Goal: Information Seeking & Learning: Learn about a topic

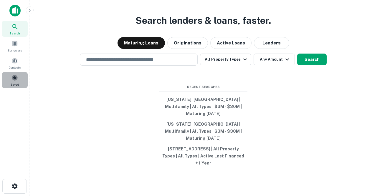
click at [14, 77] on span at bounding box center [14, 78] width 6 height 6
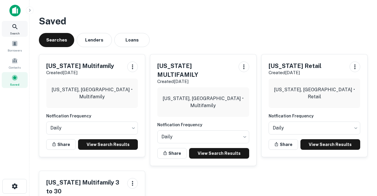
click at [17, 29] on icon at bounding box center [14, 26] width 7 height 7
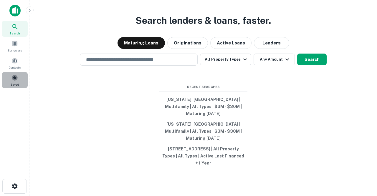
click at [14, 83] on span "Saved" at bounding box center [15, 84] width 9 height 5
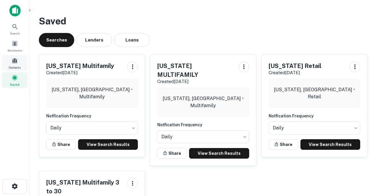
click at [12, 61] on span at bounding box center [14, 60] width 6 height 6
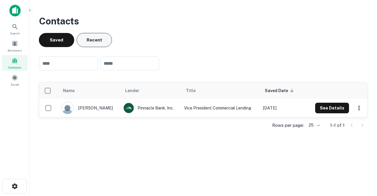
click at [89, 43] on button "Recent" at bounding box center [94, 40] width 35 height 14
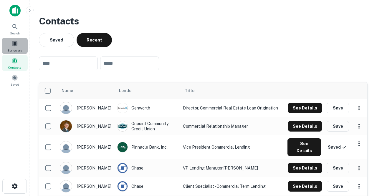
click at [18, 49] on span "Borrowers" at bounding box center [15, 50] width 14 height 5
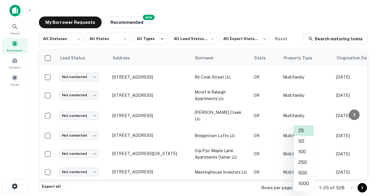
click at [307, 188] on body "Search Borrowers Contacts Saved My Borrower Requests NEW Recommended All Status…" at bounding box center [188, 98] width 377 height 196
click at [301, 176] on li "500" at bounding box center [304, 173] width 20 height 11
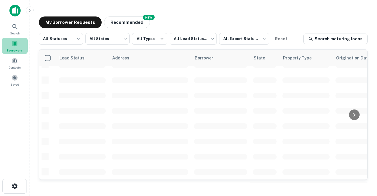
click at [19, 47] on div "Borrowers" at bounding box center [15, 46] width 26 height 16
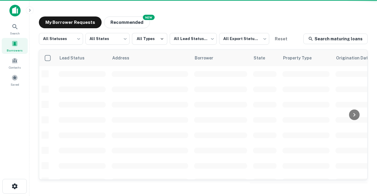
scroll to position [269, 0]
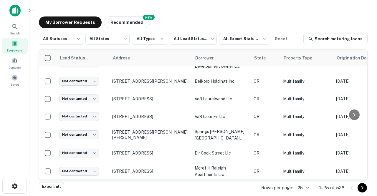
click at [308, 186] on body "Search Borrowers Contacts Saved My Borrower Requests NEW Recommended All Status…" at bounding box center [188, 98] width 377 height 196
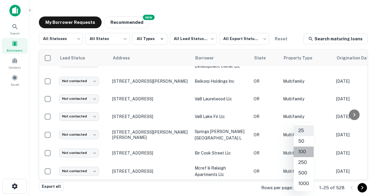
click at [299, 155] on li "100" at bounding box center [304, 152] width 20 height 11
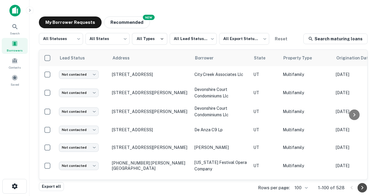
click at [361, 189] on icon "Go to next page" at bounding box center [362, 187] width 7 height 7
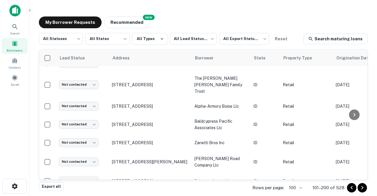
click at [300, 187] on body "Search Borrowers Contacts Saved My Borrower Requests NEW Recommended All Status…" at bounding box center [188, 98] width 377 height 196
click at [317, 172] on div at bounding box center [188, 98] width 377 height 196
click at [361, 189] on icon "Go to next page" at bounding box center [362, 187] width 7 height 7
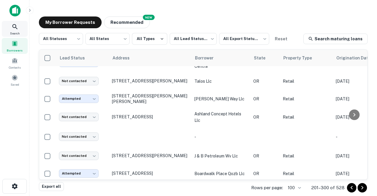
click at [14, 28] on icon at bounding box center [14, 26] width 7 height 7
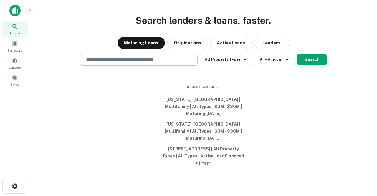
click at [96, 66] on div "​" at bounding box center [139, 60] width 118 height 12
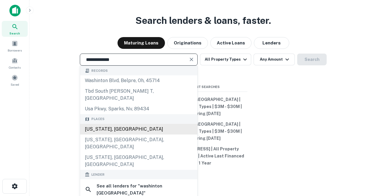
click at [103, 129] on div "[US_STATE], [GEOGRAPHIC_DATA]" at bounding box center [138, 129] width 117 height 11
type input "**********"
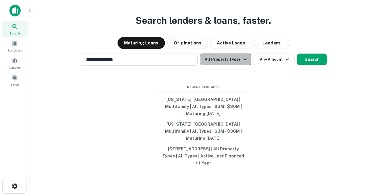
click at [245, 65] on button "All Property Types" at bounding box center [225, 60] width 51 height 12
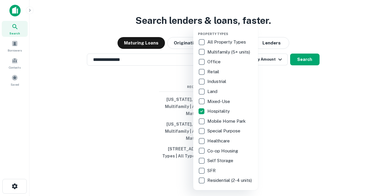
click at [275, 68] on div at bounding box center [188, 98] width 377 height 196
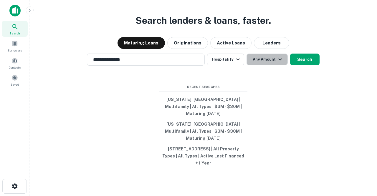
click at [275, 65] on button "Any Amount" at bounding box center [266, 60] width 41 height 12
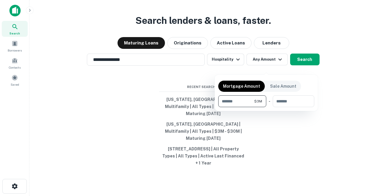
type input "*******"
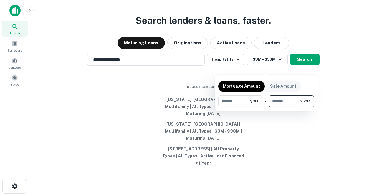
type input "********"
click at [270, 136] on div at bounding box center [188, 98] width 377 height 196
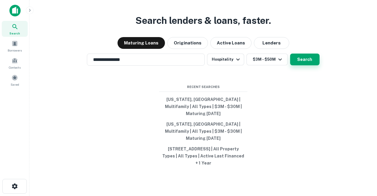
click at [299, 65] on button "Search" at bounding box center [304, 60] width 29 height 12
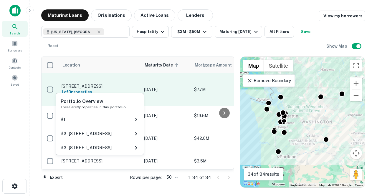
click at [96, 89] on h6 "1 of 3 properties" at bounding box center [100, 92] width 77 height 6
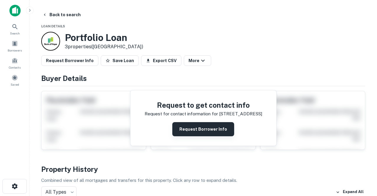
click at [185, 129] on button "Request Borrower Info" at bounding box center [203, 129] width 62 height 14
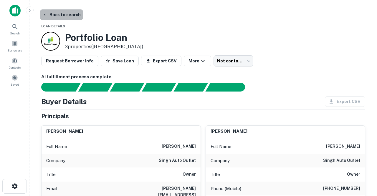
click at [67, 15] on button "Back to search" at bounding box center [61, 14] width 43 height 11
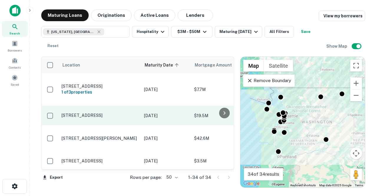
click at [131, 113] on p "16038 W Valley Hwy Tukwila, WA98188" at bounding box center [100, 115] width 77 height 5
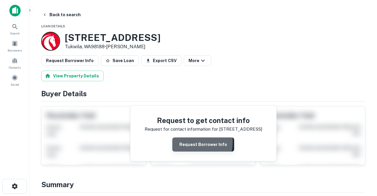
click at [184, 141] on button "Request Borrower Info" at bounding box center [203, 145] width 62 height 14
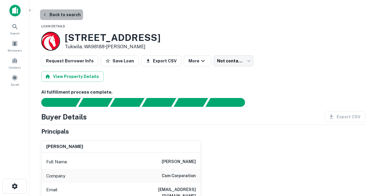
click at [62, 14] on button "Back to search" at bounding box center [61, 14] width 43 height 11
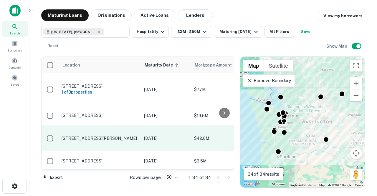
click at [127, 136] on p "204 N 1st St La Conner, WA98257" at bounding box center [100, 138] width 77 height 5
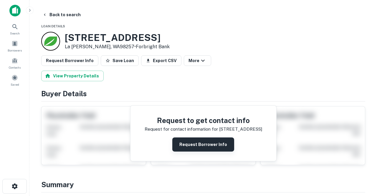
click at [182, 145] on button "Request Borrower Info" at bounding box center [203, 145] width 62 height 14
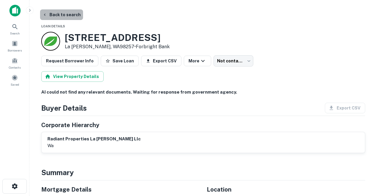
click at [64, 13] on button "Back to search" at bounding box center [61, 14] width 43 height 11
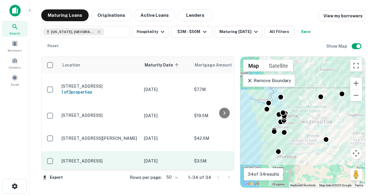
click at [119, 158] on p "621 12th Ave E Seattle, WA98102" at bounding box center [100, 160] width 77 height 5
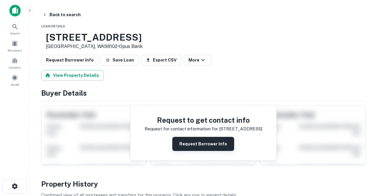
click at [181, 146] on button "Request Borrower Info" at bounding box center [203, 144] width 62 height 14
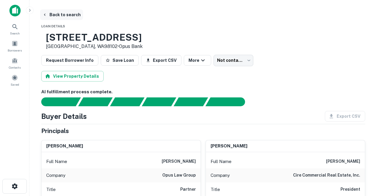
click at [67, 15] on button "Back to search" at bounding box center [61, 14] width 43 height 11
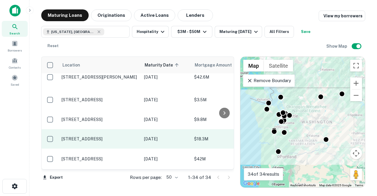
scroll to position [59, 0]
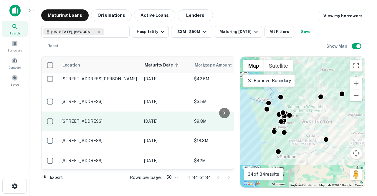
click at [110, 119] on p "730 Nw Liberty Plz Chehalis, WA98532" at bounding box center [100, 121] width 77 height 5
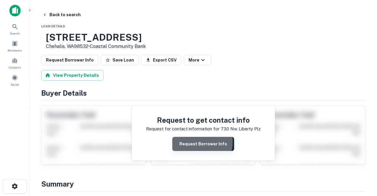
click at [192, 142] on button "Request Borrower Info" at bounding box center [203, 144] width 62 height 14
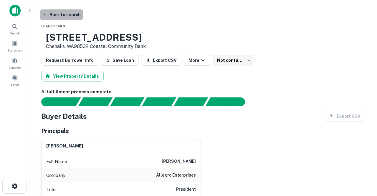
click at [71, 15] on button "Back to search" at bounding box center [61, 14] width 43 height 11
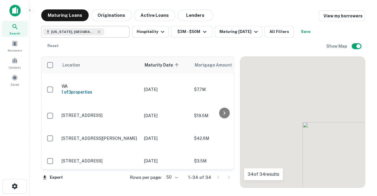
scroll to position [59, 0]
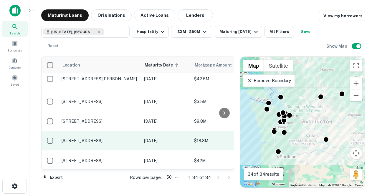
click at [114, 138] on p "701 Se Columbia Shores Blvd Vancouver, WA98661" at bounding box center [100, 140] width 77 height 5
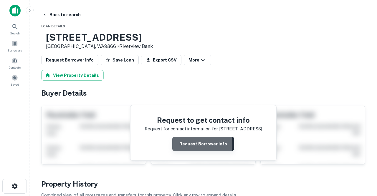
click at [184, 145] on button "Request Borrower Info" at bounding box center [203, 144] width 62 height 14
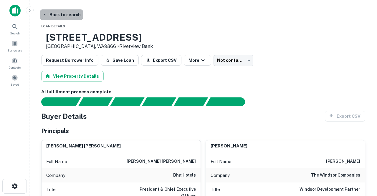
click at [70, 17] on button "Back to search" at bounding box center [61, 14] width 43 height 11
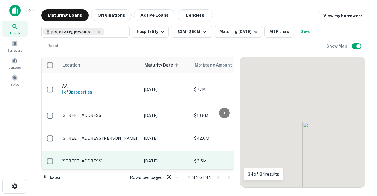
scroll to position [59, 0]
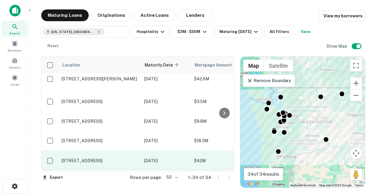
click at [121, 158] on p "333 W Columbia Way Vancouver, WA98660" at bounding box center [100, 160] width 77 height 5
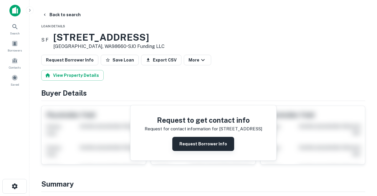
click at [191, 141] on button "Request Borrower Info" at bounding box center [203, 144] width 62 height 14
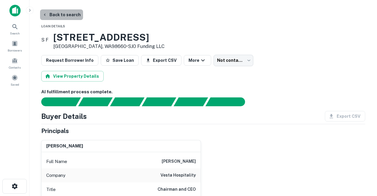
click at [68, 17] on button "Back to search" at bounding box center [61, 14] width 43 height 11
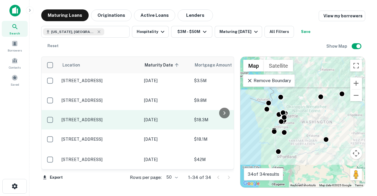
scroll to position [84, 0]
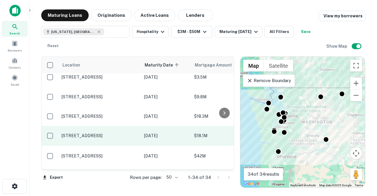
click at [106, 133] on p "226 7th Ave N Seattle, WA98109" at bounding box center [100, 135] width 77 height 5
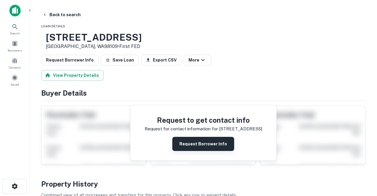
click at [181, 147] on button "Request Borrower Info" at bounding box center [203, 144] width 62 height 14
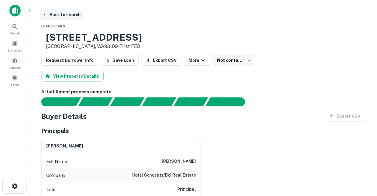
click at [69, 15] on button "Back to search" at bounding box center [61, 14] width 43 height 11
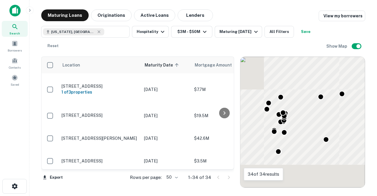
scroll to position [84, 0]
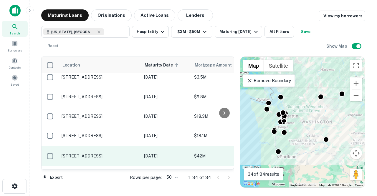
click at [118, 153] on p "333 W Columbia Way Vancouver, WA98660" at bounding box center [100, 155] width 77 height 5
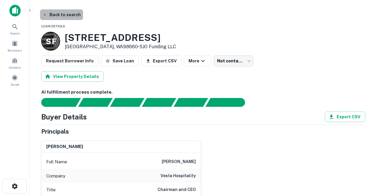
click at [62, 15] on button "Back to search" at bounding box center [61, 14] width 43 height 11
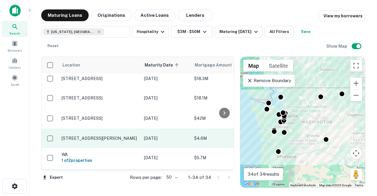
scroll to position [123, 0]
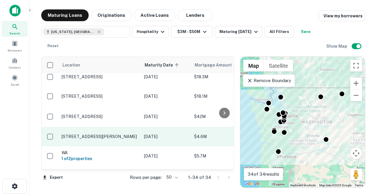
click at [93, 134] on p "2520 136th Avenue Ct E Sumner, WA98390" at bounding box center [100, 136] width 77 height 5
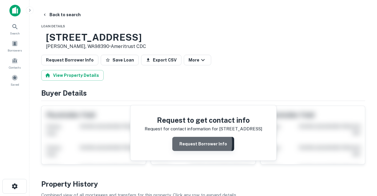
click at [182, 143] on button "Request Borrower Info" at bounding box center [203, 144] width 62 height 14
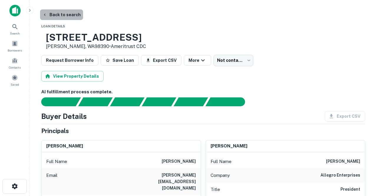
click at [66, 16] on button "Back to search" at bounding box center [61, 14] width 43 height 11
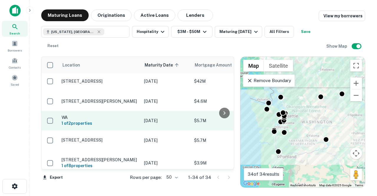
scroll to position [160, 0]
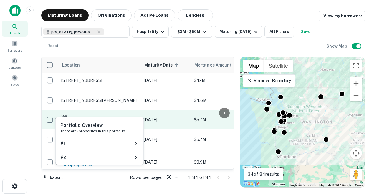
click at [110, 119] on h6 "1 of 2 properties" at bounding box center [99, 122] width 77 height 6
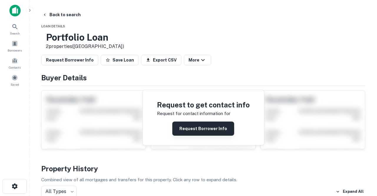
click at [197, 130] on button "Request Borrower Info" at bounding box center [203, 129] width 62 height 14
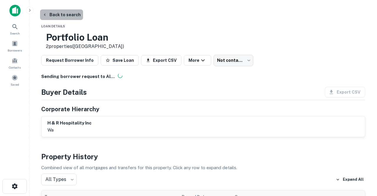
click at [63, 15] on button "Back to search" at bounding box center [61, 14] width 43 height 11
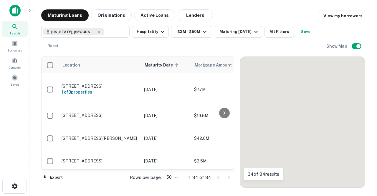
scroll to position [160, 0]
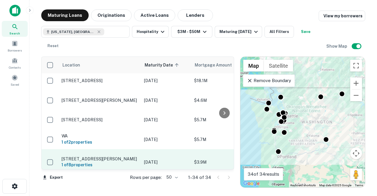
click at [127, 156] on p "1130 State Route 7 Morton, WA98356" at bounding box center [100, 158] width 77 height 5
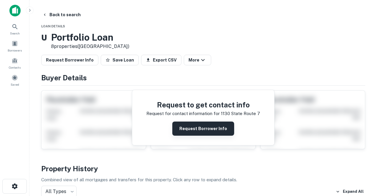
click at [182, 132] on button "Request Borrower Info" at bounding box center [203, 129] width 62 height 14
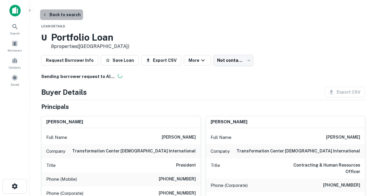
click at [75, 16] on button "Back to search" at bounding box center [61, 14] width 43 height 11
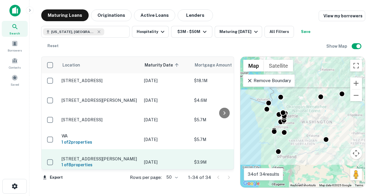
scroll to position [182, 0]
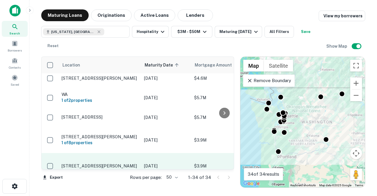
click at [125, 163] on p "1130 State Route 7 Morton, WA98356" at bounding box center [100, 165] width 77 height 5
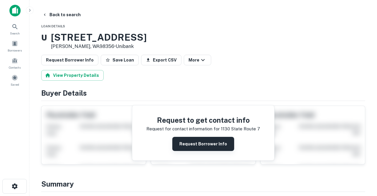
click at [184, 146] on button "Request Borrower Info" at bounding box center [203, 144] width 62 height 14
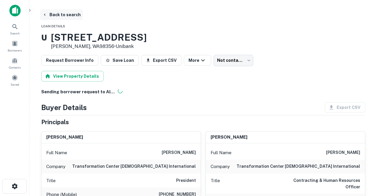
click at [65, 13] on button "Back to search" at bounding box center [61, 14] width 43 height 11
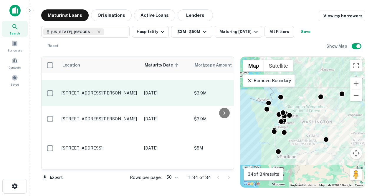
scroll to position [282, 0]
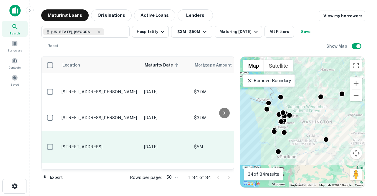
click at [110, 144] on p "22318 84th Ave S Kent, WA98032" at bounding box center [100, 146] width 77 height 5
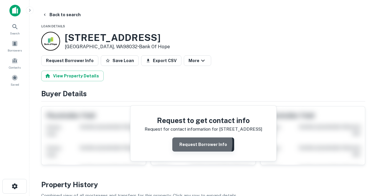
click at [187, 143] on button "Request Borrower Info" at bounding box center [203, 145] width 62 height 14
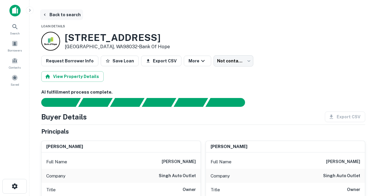
click at [67, 15] on button "Back to search" at bounding box center [61, 14] width 43 height 11
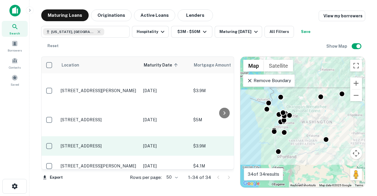
scroll to position [307, 1]
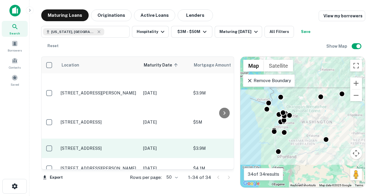
click at [106, 146] on p "4215 Sharondale St Sw Lakewood, WA98499" at bounding box center [99, 148] width 77 height 5
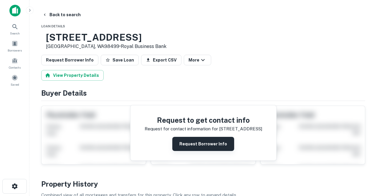
click at [191, 139] on button "Request Borrower Info" at bounding box center [203, 144] width 62 height 14
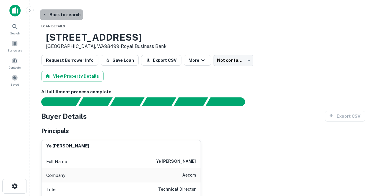
click at [66, 18] on button "Back to search" at bounding box center [61, 14] width 43 height 11
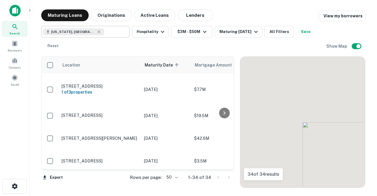
scroll to position [307, 0]
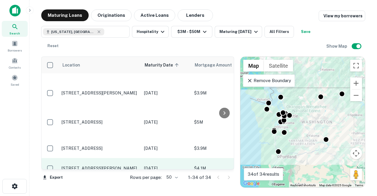
click at [117, 166] on p "2101 W Argent Rd Pasco, WA99301" at bounding box center [100, 168] width 77 height 5
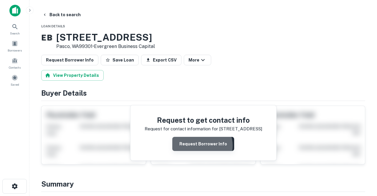
click at [201, 146] on button "Request Borrower Info" at bounding box center [203, 144] width 62 height 14
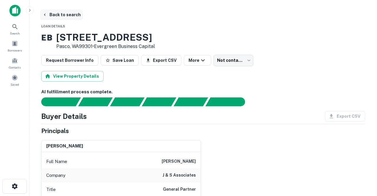
click at [71, 16] on button "Back to search" at bounding box center [61, 14] width 43 height 11
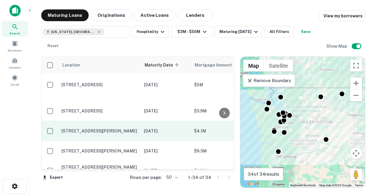
scroll to position [346, 0]
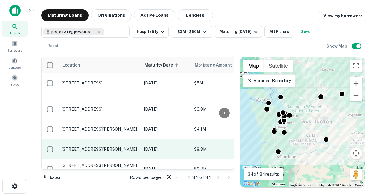
click at [107, 147] on p "8801 S Hosmer St Tacoma, WA98444" at bounding box center [100, 149] width 77 height 5
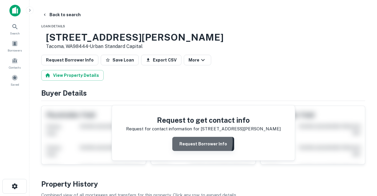
click at [190, 142] on button "Request Borrower Info" at bounding box center [203, 144] width 62 height 14
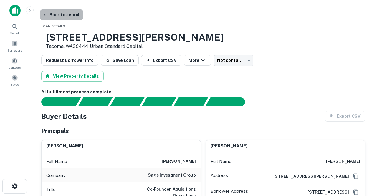
click at [68, 16] on button "Back to search" at bounding box center [61, 14] width 43 height 11
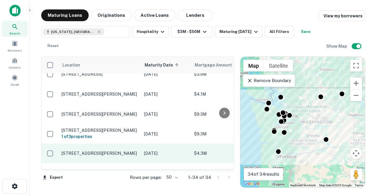
scroll to position [384, 0]
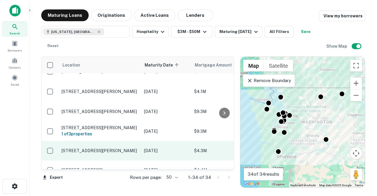
click at [107, 148] on p "166 Ne Canning Dr Colville, WA99114" at bounding box center [100, 150] width 77 height 5
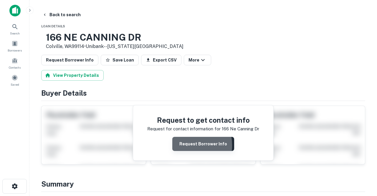
click at [183, 145] on button "Request Borrower Info" at bounding box center [203, 144] width 62 height 14
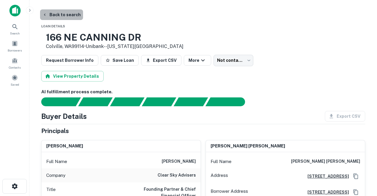
click at [65, 17] on button "Back to search" at bounding box center [61, 14] width 43 height 11
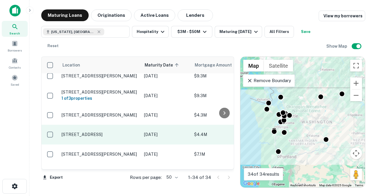
scroll to position [420, 0]
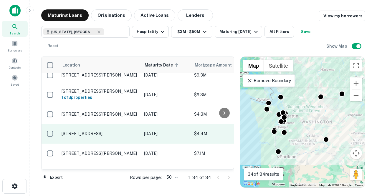
click at [103, 131] on p "9325 S Tacoma Way Lakewood, WA98499" at bounding box center [100, 133] width 77 height 5
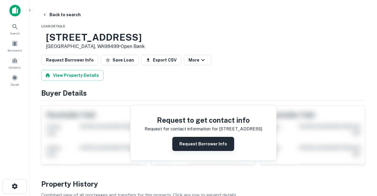
click at [181, 144] on button "Request Borrower Info" at bounding box center [203, 144] width 62 height 14
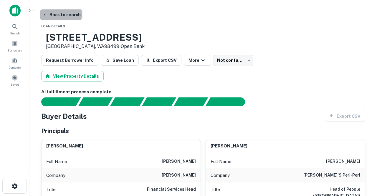
click at [59, 14] on button "Back to search" at bounding box center [61, 14] width 43 height 11
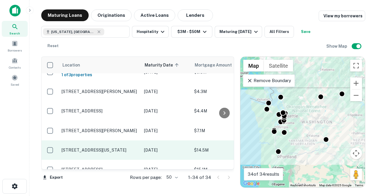
scroll to position [445, 0]
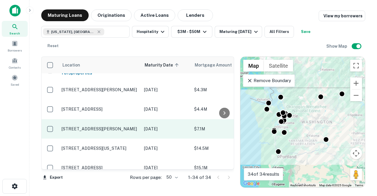
click at [115, 119] on td "702 Harrison Ave Centralia, WA98531" at bounding box center [100, 128] width 82 height 19
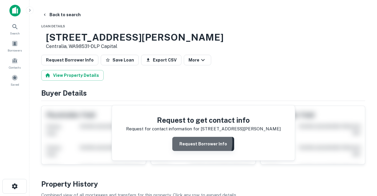
click at [186, 142] on button "Request Borrower Info" at bounding box center [203, 144] width 62 height 14
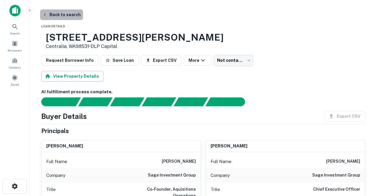
click at [69, 15] on button "Back to search" at bounding box center [61, 14] width 43 height 11
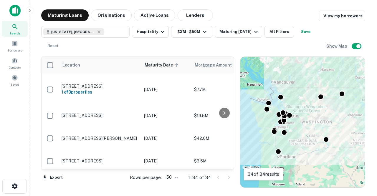
scroll to position [445, 0]
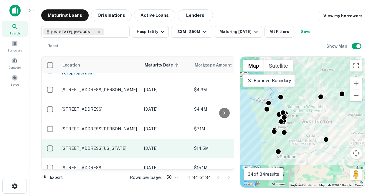
click at [116, 146] on p "1300 Lake Washington Blvd N Renton, WA98056" at bounding box center [100, 148] width 77 height 5
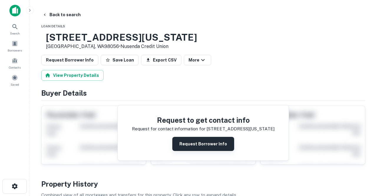
click at [185, 145] on button "Request Borrower Info" at bounding box center [203, 144] width 62 height 14
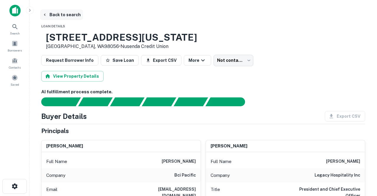
click at [67, 16] on button "Back to search" at bounding box center [61, 14] width 43 height 11
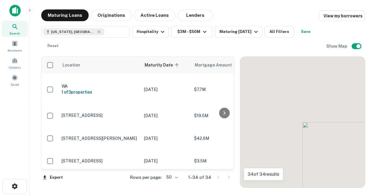
scroll to position [445, 0]
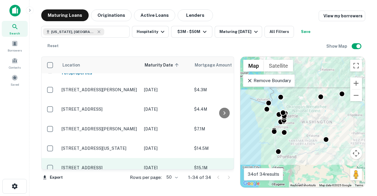
click at [106, 158] on td "3241 156th Ave Se Bellevue, WA98007" at bounding box center [100, 167] width 82 height 19
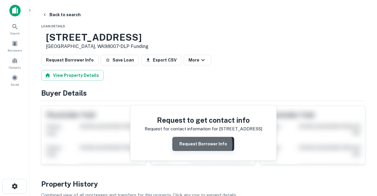
click at [184, 145] on button "Request Borrower Info" at bounding box center [203, 144] width 62 height 14
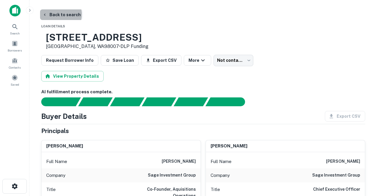
click at [59, 14] on button "Back to search" at bounding box center [61, 14] width 43 height 11
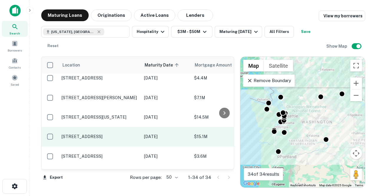
scroll to position [479, 0]
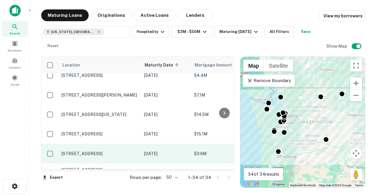
click at [112, 151] on p "1090 Bethel Ave Port Orchard, WA98366" at bounding box center [100, 153] width 77 height 5
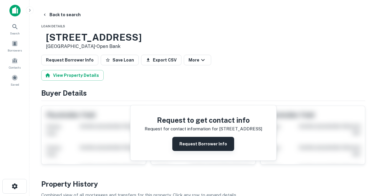
click at [188, 143] on button "Request Borrower Info" at bounding box center [203, 144] width 62 height 14
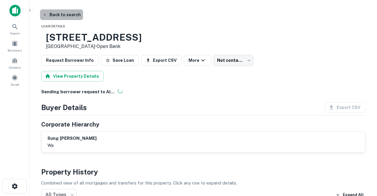
click at [63, 16] on button "Back to search" at bounding box center [61, 14] width 43 height 11
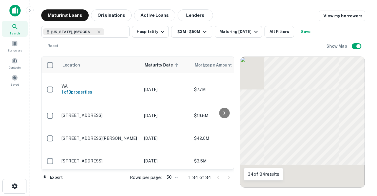
scroll to position [479, 0]
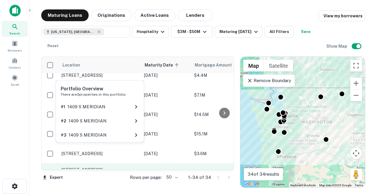
click at [122, 173] on h6 "1 of 3 properties" at bounding box center [100, 176] width 77 height 6
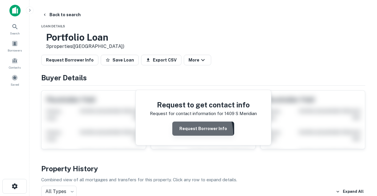
click at [183, 135] on button "Request Borrower Info" at bounding box center [203, 129] width 62 height 14
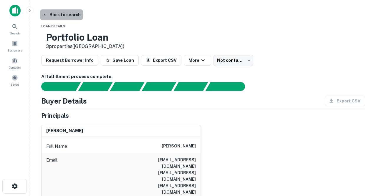
click at [62, 15] on button "Back to search" at bounding box center [61, 14] width 43 height 11
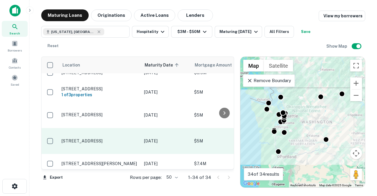
scroll to position [557, 0]
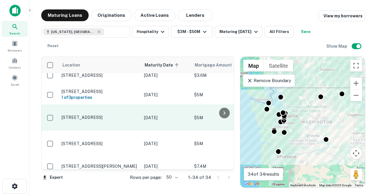
click at [102, 115] on p "1811 S 76th St Tacoma, WA98408" at bounding box center [100, 117] width 77 height 5
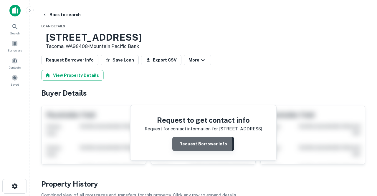
click at [193, 145] on button "Request Borrower Info" at bounding box center [203, 144] width 62 height 14
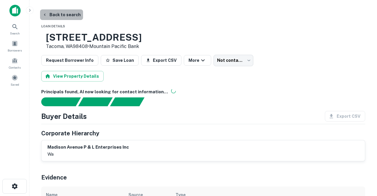
click at [68, 12] on button "Back to search" at bounding box center [61, 14] width 43 height 11
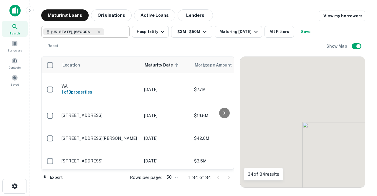
scroll to position [557, 0]
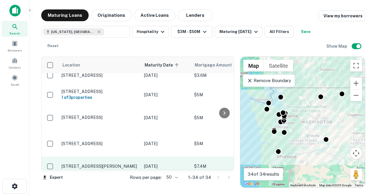
click at [127, 164] on p "820 Koala Dr Omak, WA98841" at bounding box center [100, 166] width 77 height 5
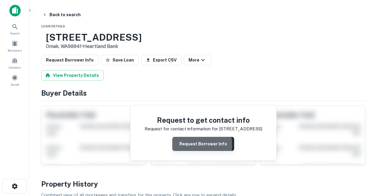
click at [186, 145] on button "Request Borrower Info" at bounding box center [203, 144] width 62 height 14
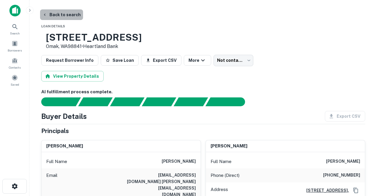
click at [62, 17] on button "Back to search" at bounding box center [61, 14] width 43 height 11
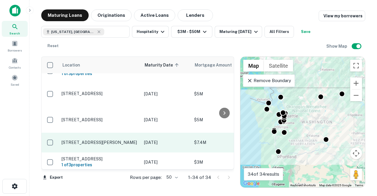
scroll to position [583, 0]
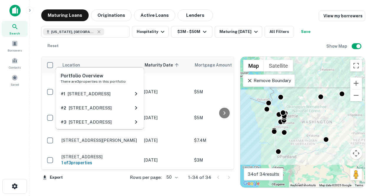
click at [112, 132] on div "Portfolio Overview There are 3 properties in this portfolio # 1 5805 Pacific Hw…" at bounding box center [100, 100] width 90 height 67
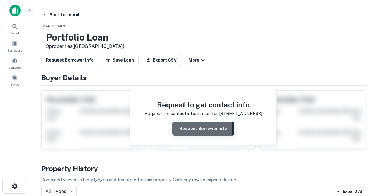
click at [188, 131] on button "Request Borrower Info" at bounding box center [203, 129] width 62 height 14
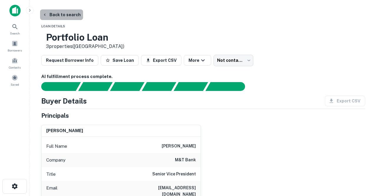
click at [67, 15] on button "Back to search" at bounding box center [61, 14] width 43 height 11
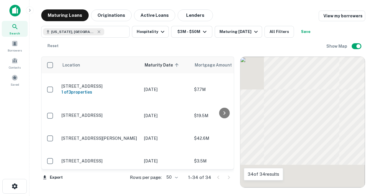
scroll to position [583, 0]
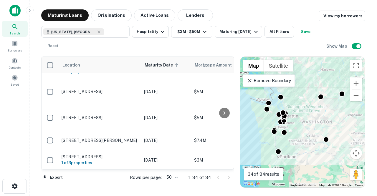
click at [135, 177] on p "395 Corporate Dr S Tukwila, WA98188" at bounding box center [100, 179] width 77 height 5
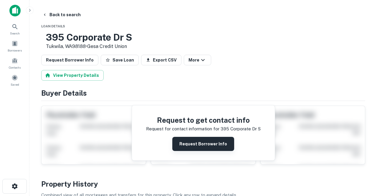
click at [194, 147] on button "Request Borrower Info" at bounding box center [203, 144] width 62 height 14
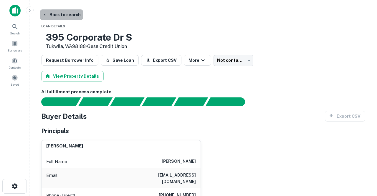
click at [65, 14] on button "Back to search" at bounding box center [61, 14] width 43 height 11
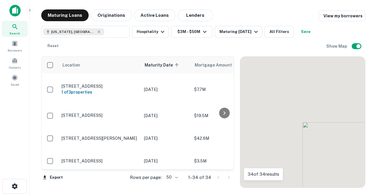
scroll to position [583, 0]
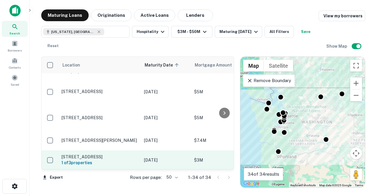
click at [128, 154] on p "5803 Pacific Hwy E Fife, WA98424" at bounding box center [100, 156] width 77 height 5
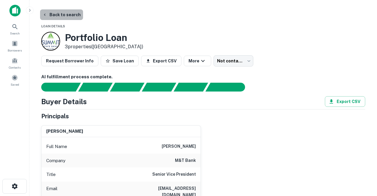
click at [65, 15] on button "Back to search" at bounding box center [61, 14] width 43 height 11
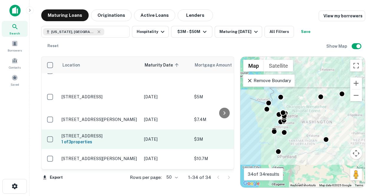
scroll to position [606, 0]
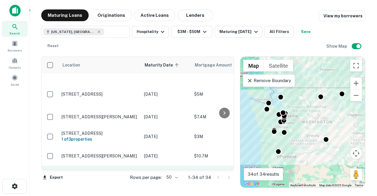
click at [116, 173] on p "34827 Pacific Hwy S Federal Way, WA98003" at bounding box center [100, 175] width 77 height 5
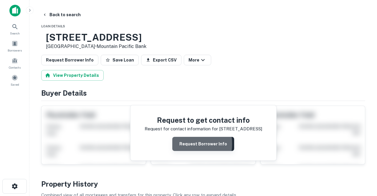
click at [179, 144] on button "Request Borrower Info" at bounding box center [203, 144] width 62 height 14
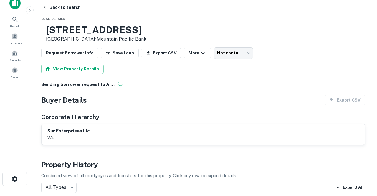
scroll to position [4, 0]
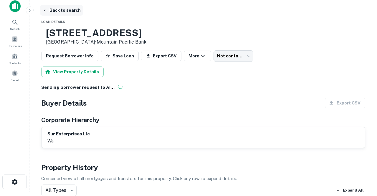
click at [66, 11] on button "Back to search" at bounding box center [61, 10] width 43 height 11
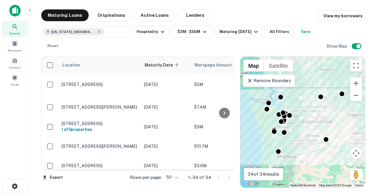
click at [106, 183] on p "99 Union St Seattle, WA98101" at bounding box center [100, 185] width 77 height 5
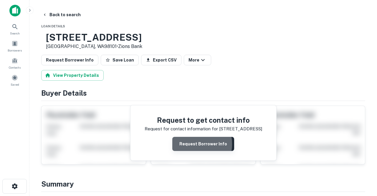
click at [192, 144] on button "Request Borrower Info" at bounding box center [203, 144] width 62 height 14
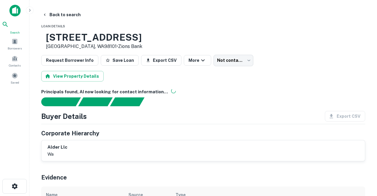
click at [9, 27] on icon at bounding box center [5, 24] width 7 height 7
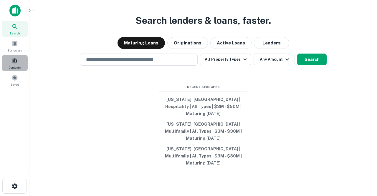
click at [16, 64] on div "Contacts" at bounding box center [15, 63] width 26 height 16
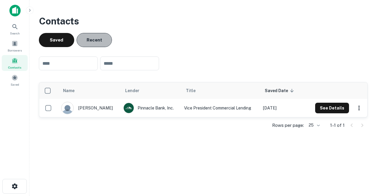
click at [92, 39] on button "Recent" at bounding box center [94, 40] width 35 height 14
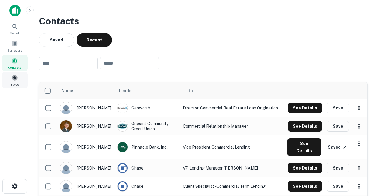
click at [14, 78] on span at bounding box center [14, 78] width 6 height 6
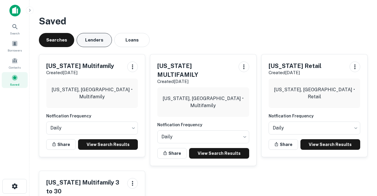
click at [97, 46] on button "Lenders" at bounding box center [94, 40] width 35 height 14
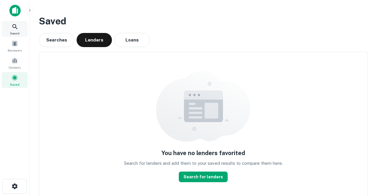
click at [18, 28] on icon at bounding box center [14, 26] width 7 height 7
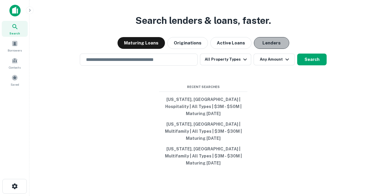
click at [268, 49] on button "Lenders" at bounding box center [271, 43] width 35 height 12
